Goal: Use online tool/utility: Utilize a website feature to perform a specific function

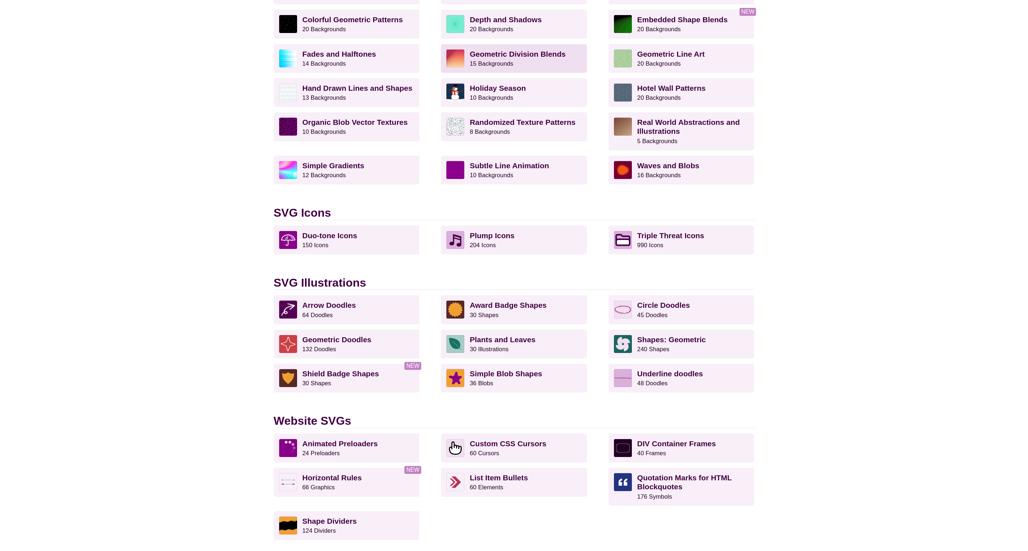
scroll to position [168, 0]
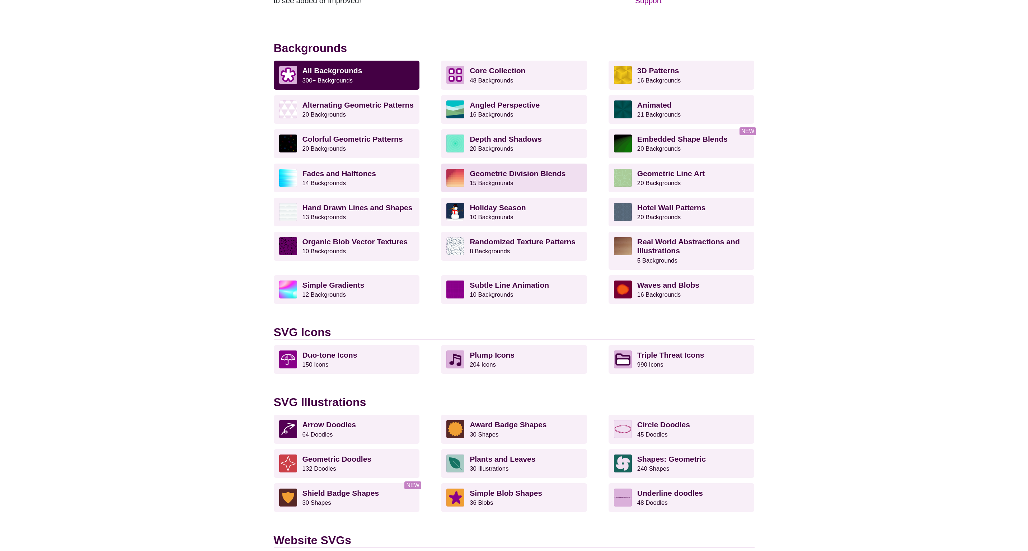
click at [457, 180] on img at bounding box center [455, 178] width 18 height 18
click at [287, 293] on img at bounding box center [288, 290] width 18 height 18
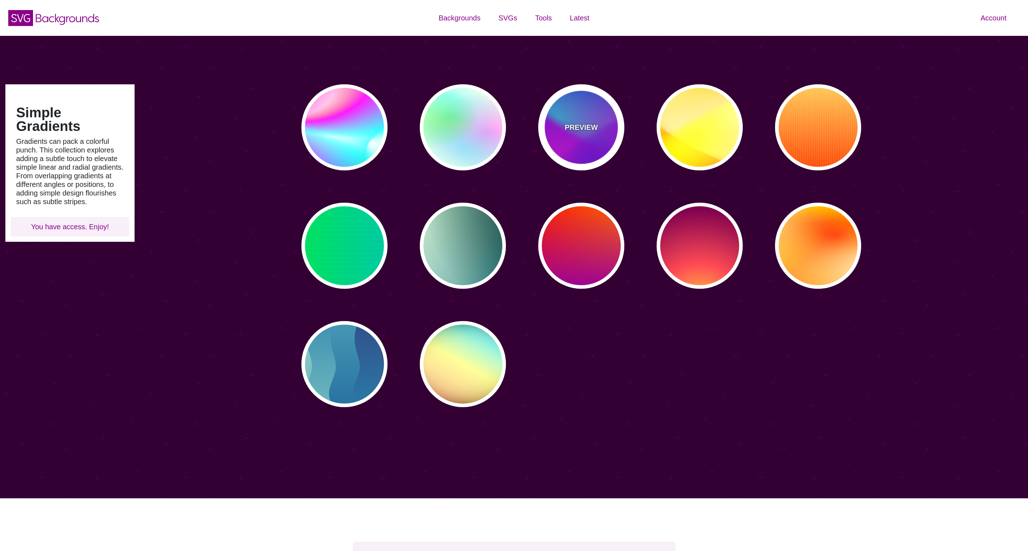
click at [587, 141] on div "PREVIEW" at bounding box center [581, 127] width 86 height 86
type input "#00FFFF"
type input "#0000FF"
type input "#FF00FF"
type input "60"
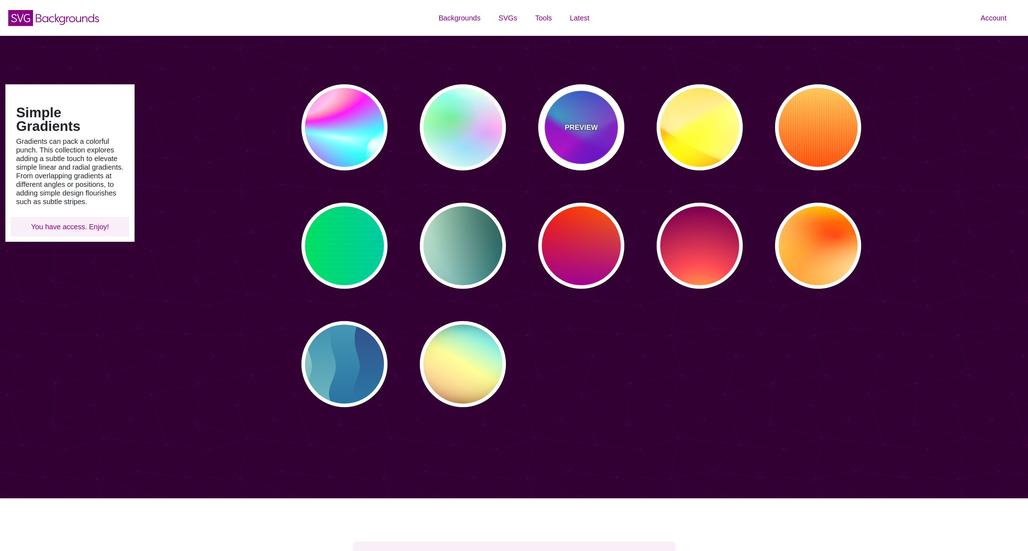
type input "90"
type input "60"
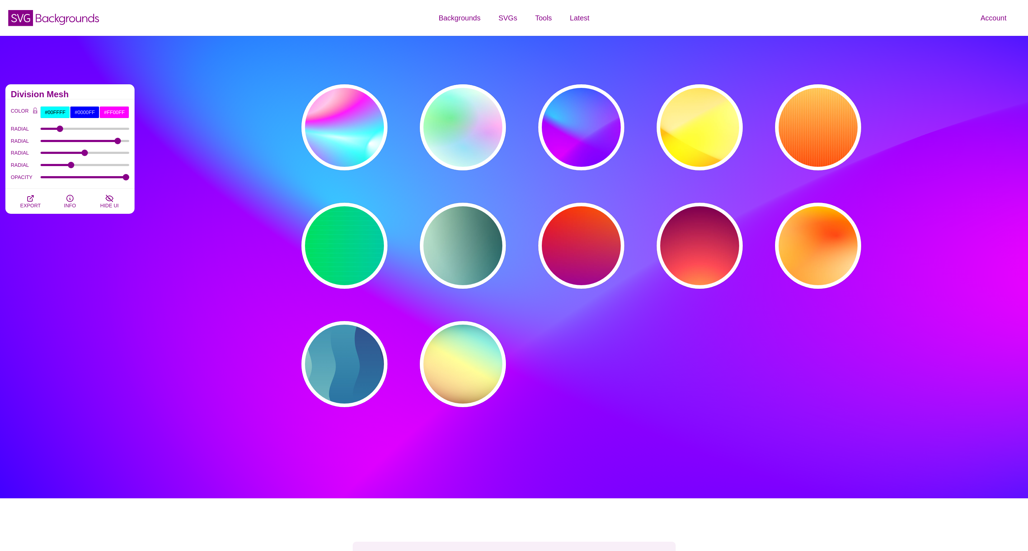
click at [611, 466] on div "Simple Gradients Gradients can pack a colorful punch. This collection explores …" at bounding box center [514, 267] width 1028 height 463
click at [124, 310] on div "Simple Gradients Gradients can pack a colorful punch. This collection explores …" at bounding box center [70, 246] width 140 height 334
click at [365, 140] on div "PREVIEW" at bounding box center [344, 127] width 86 height 86
type input "#FFFFFF"
type input "#00FFFF"
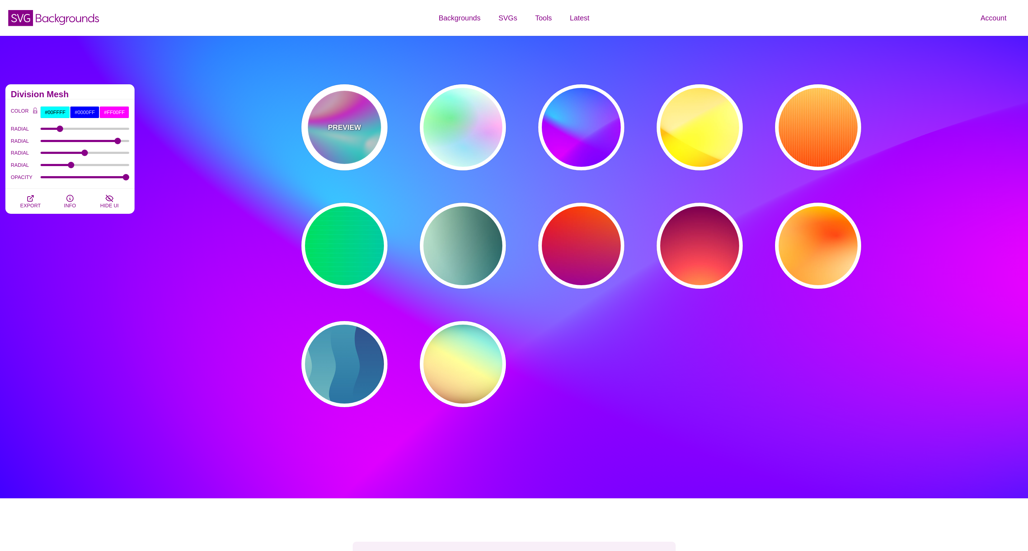
type input "#00CC77"
type input "#FF00FF"
type input "#FF0000"
type input "0"
type input "30"
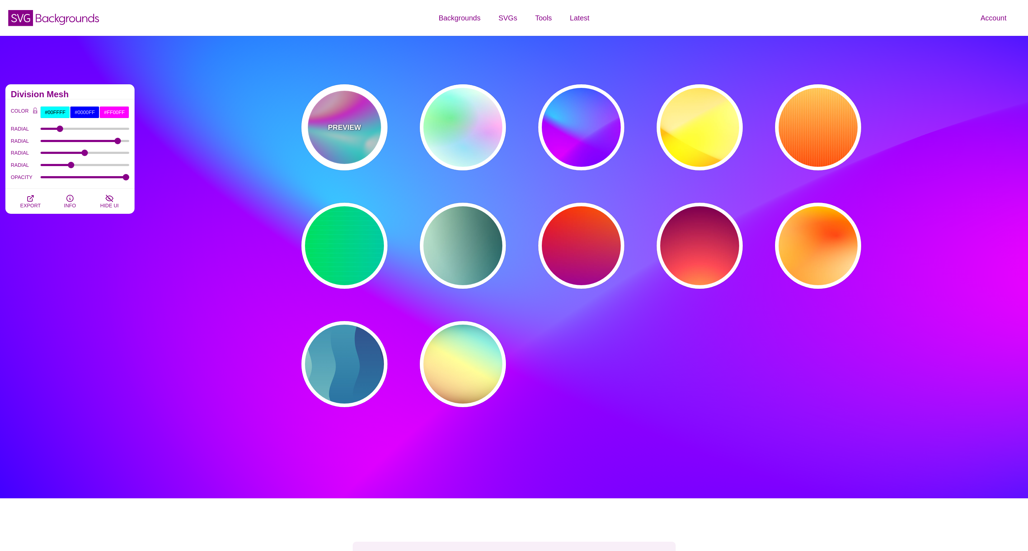
type input "89"
type input "80"
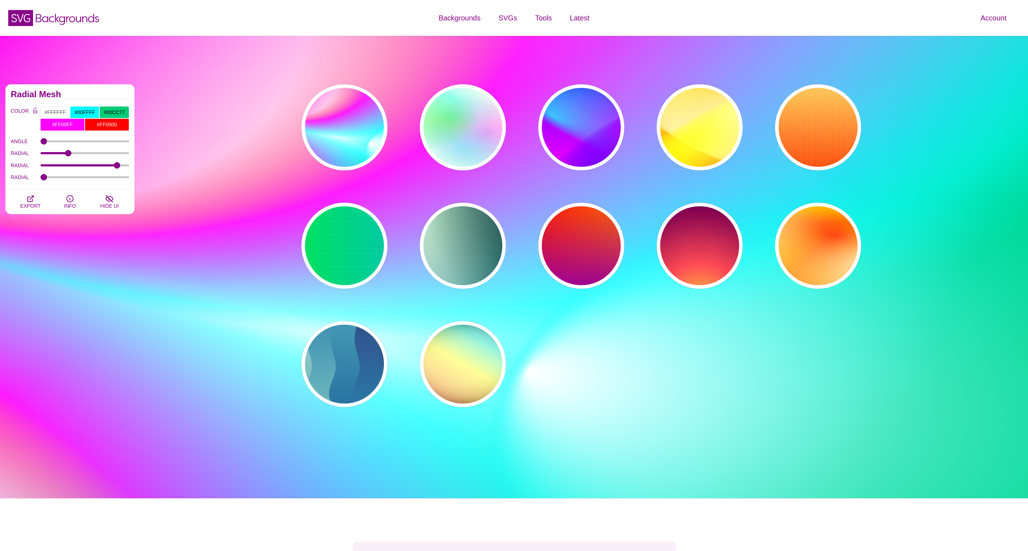
click at [256, 244] on div "PREVIEW PREVIEW PREVIEW PREVIEW PREVIEW PREVIEW PREVIEW PREVIEW PREVIEW PREVIEW…" at bounding box center [584, 246] width 888 height 334
click at [582, 140] on div "PREVIEW" at bounding box center [581, 127] width 86 height 86
type input "#00FFFF"
type input "#0000FF"
type input "#FF00FF"
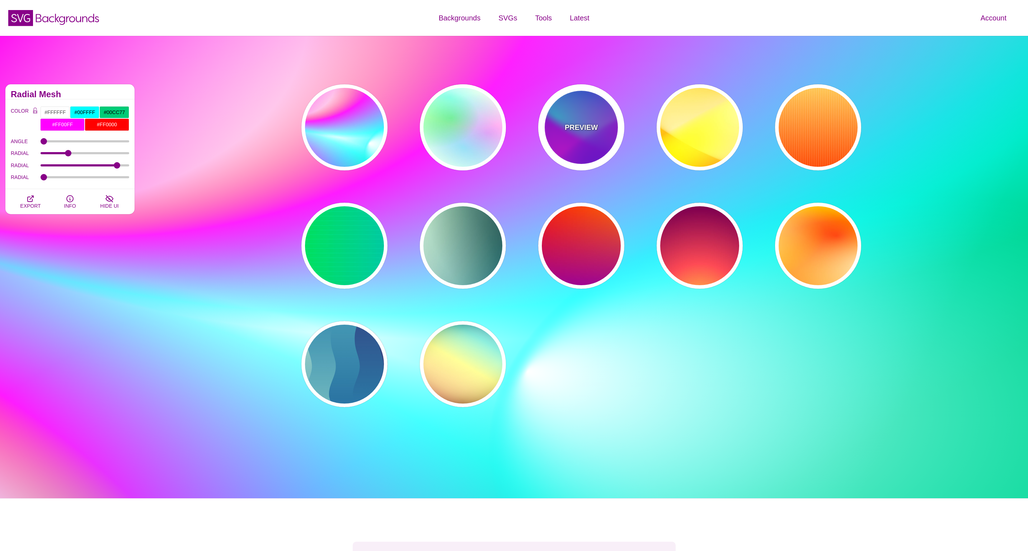
type input "60"
type input "90"
type input "60"
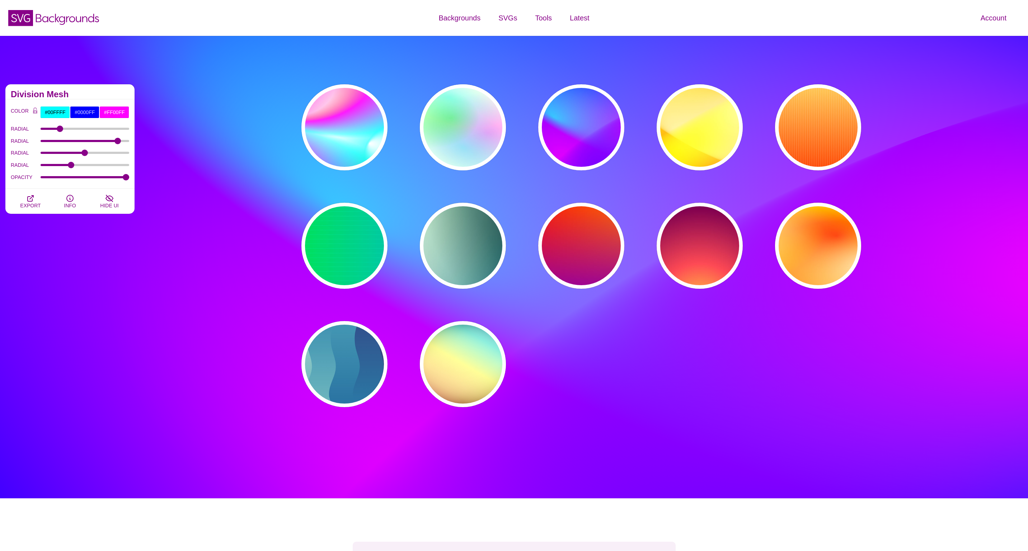
click at [909, 23] on div "Account Dashboard Member info Plan and billing Payment history Support Color ma…" at bounding box center [856, 18] width 343 height 36
